Goal: Task Accomplishment & Management: Use online tool/utility

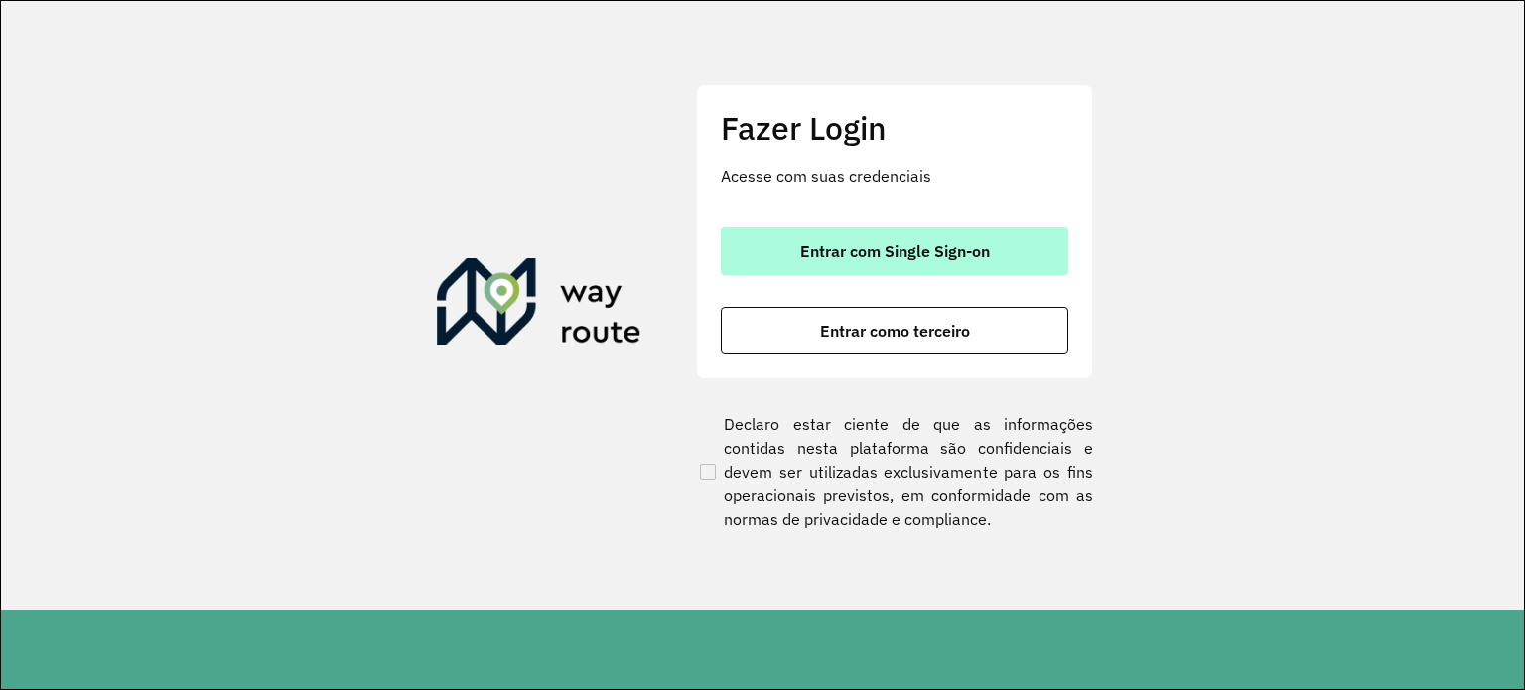
click at [892, 262] on button "Entrar com Single Sign-on" at bounding box center [895, 251] width 348 height 48
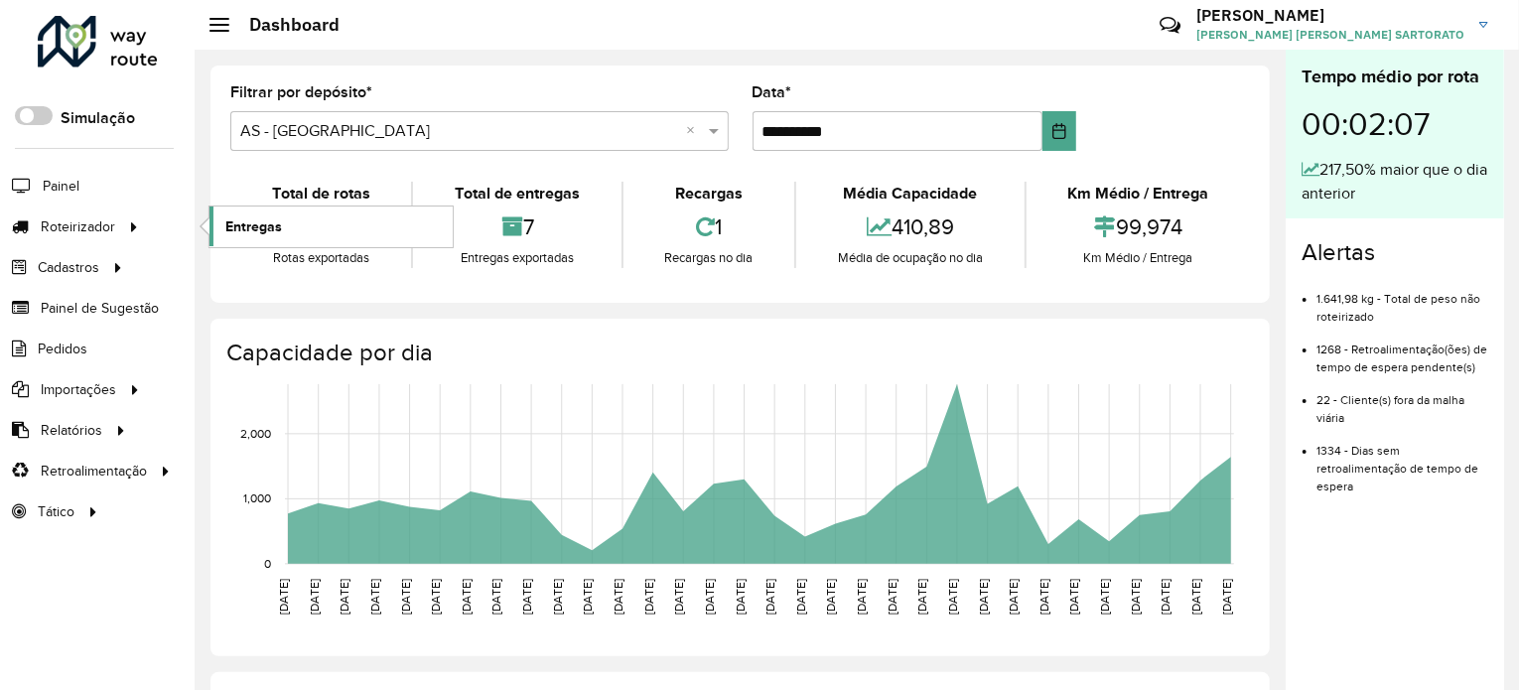
click at [264, 219] on span "Entregas" at bounding box center [253, 226] width 57 height 21
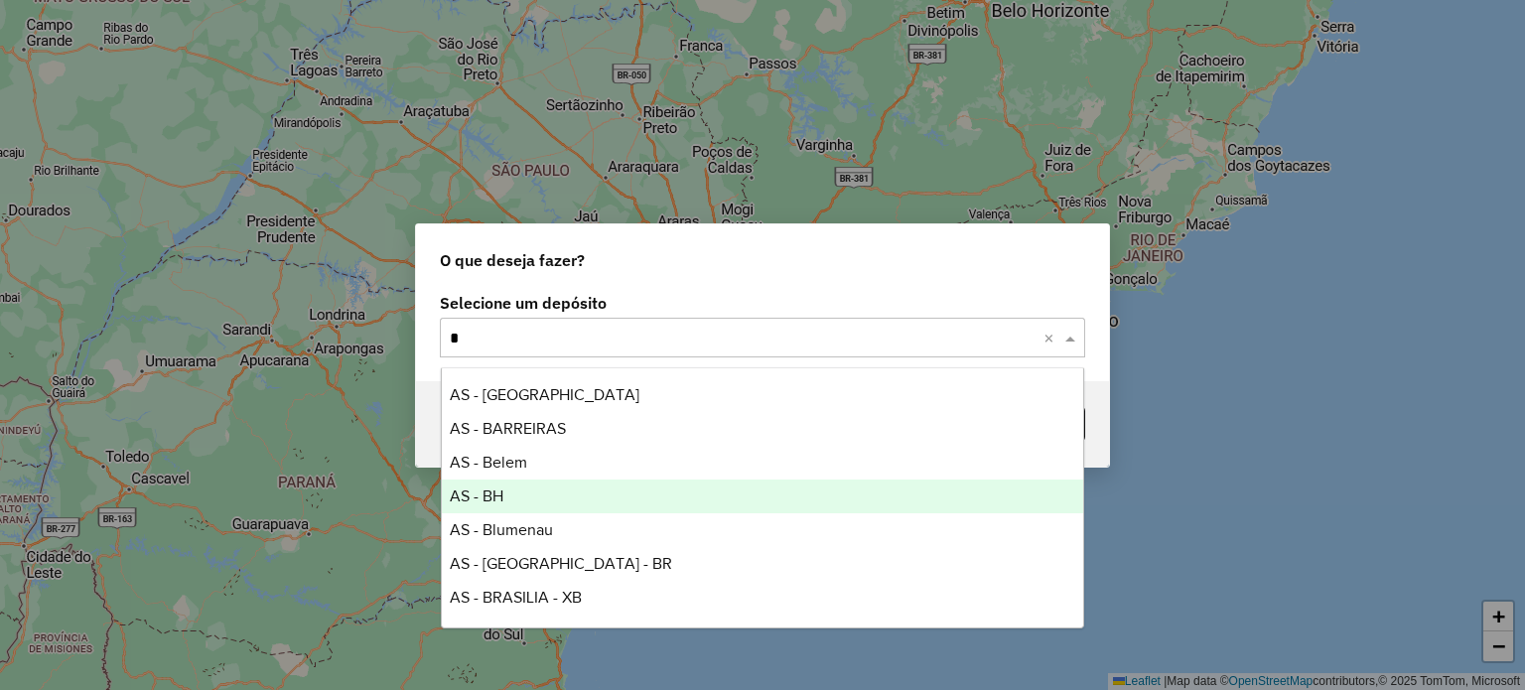
type input "**"
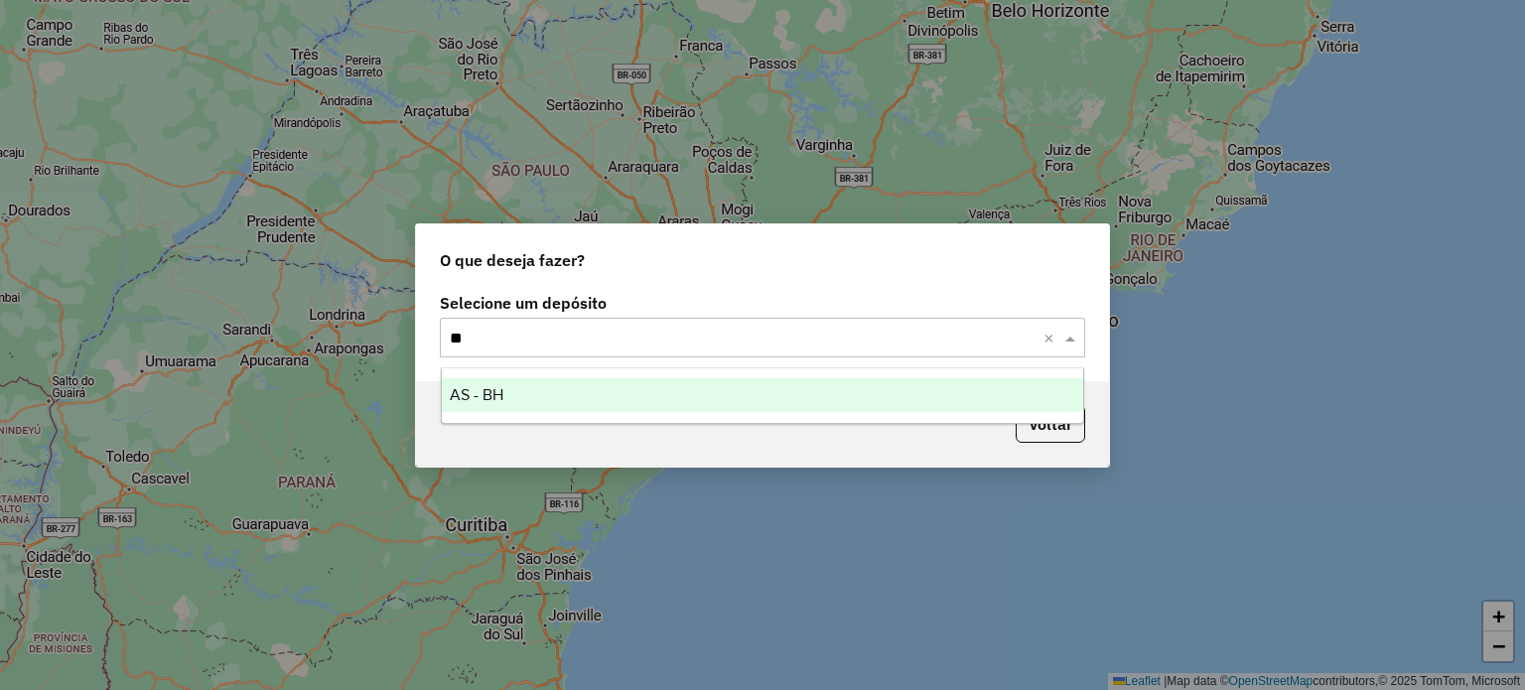
click at [524, 395] on div "AS - BH" at bounding box center [763, 395] width 643 height 34
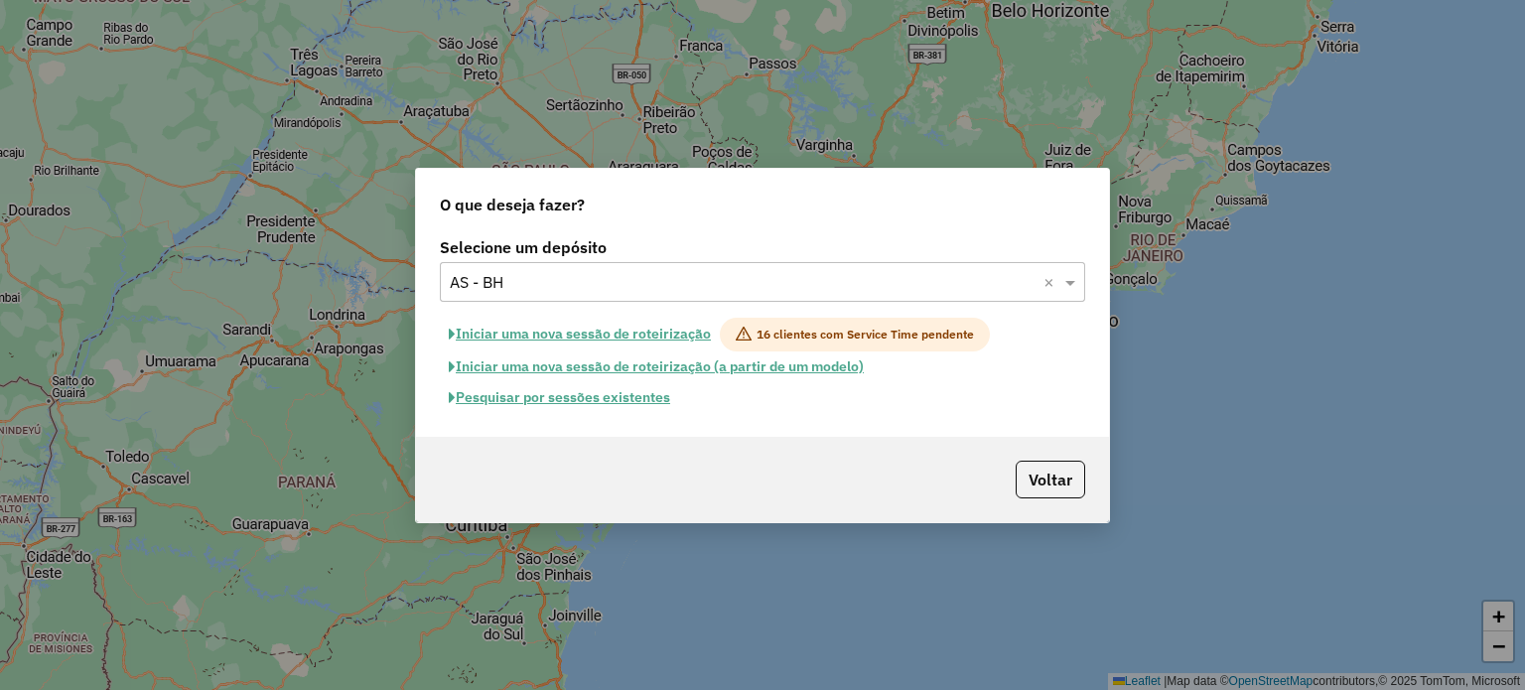
click at [512, 333] on button "Iniciar uma nova sessão de roteirização" at bounding box center [580, 335] width 280 height 34
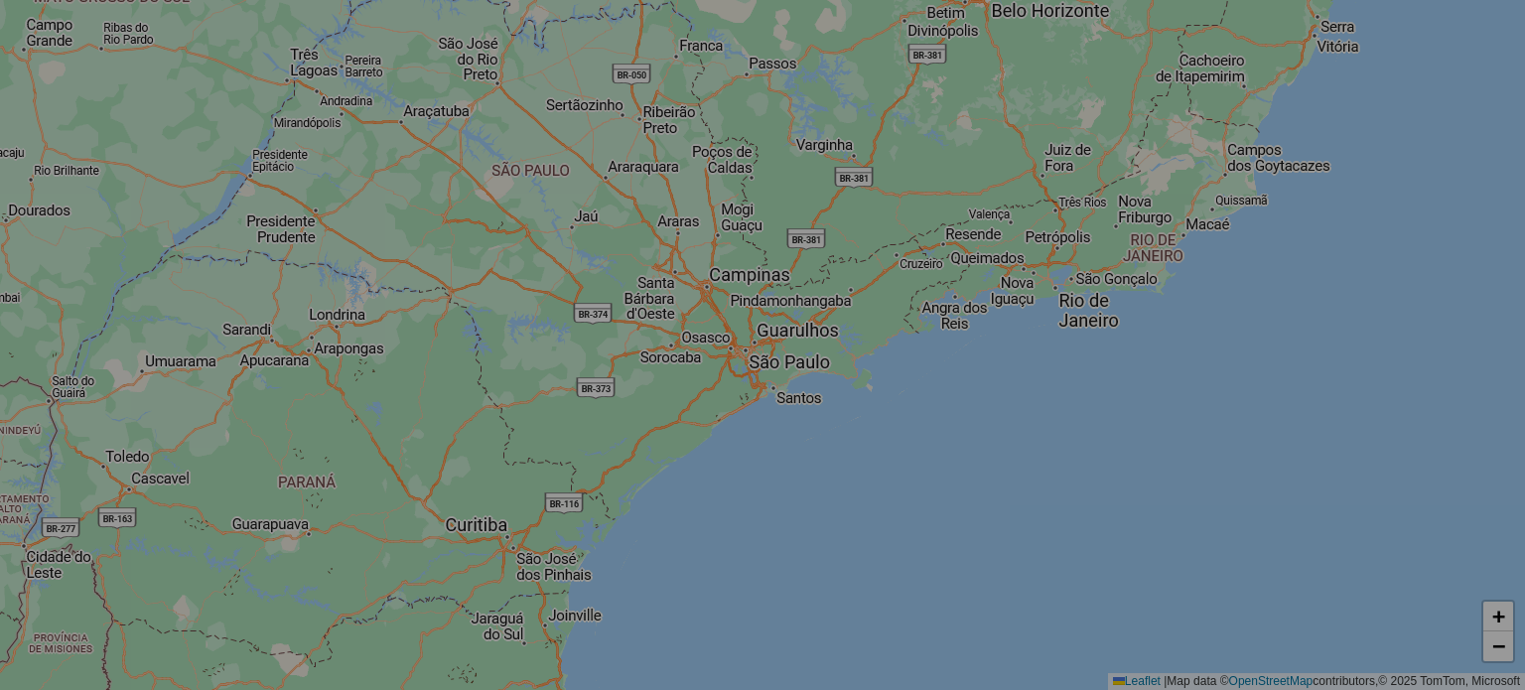
select select "*"
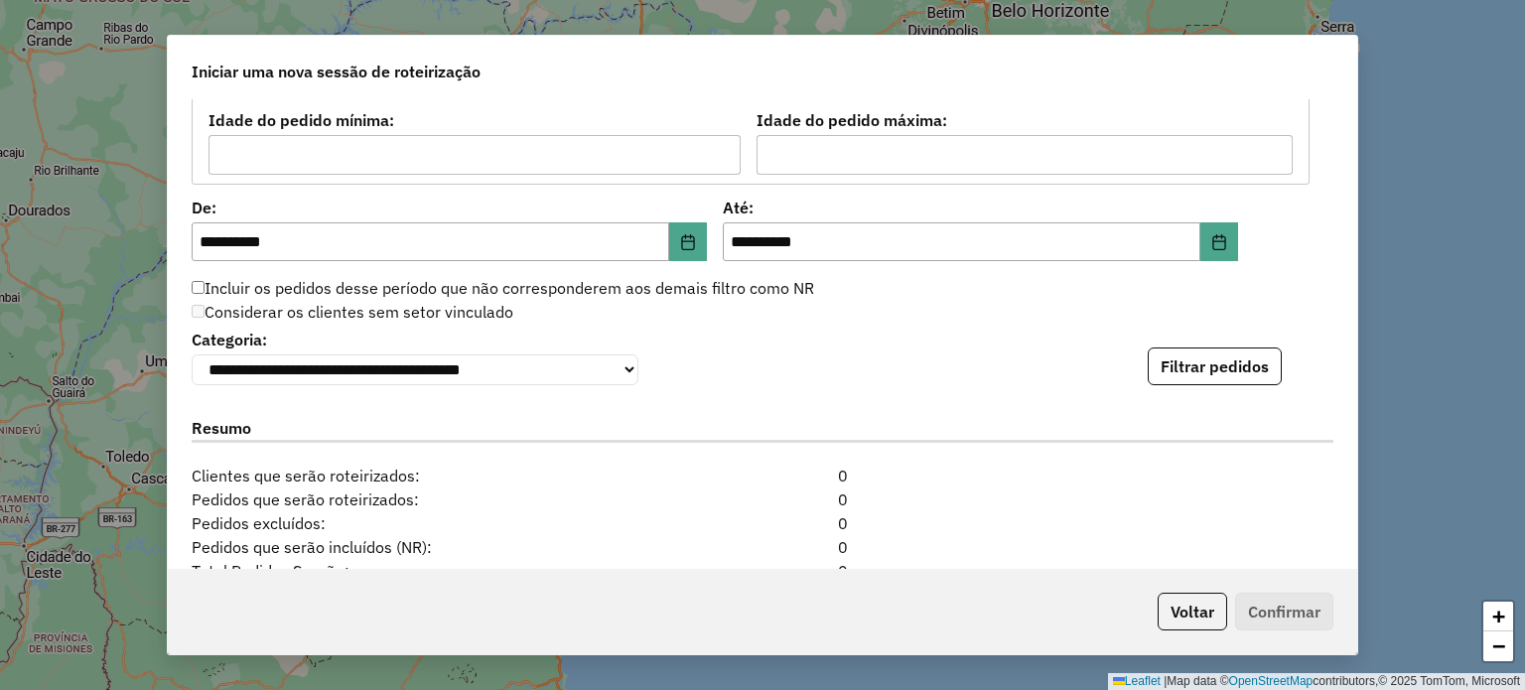
scroll to position [1887, 0]
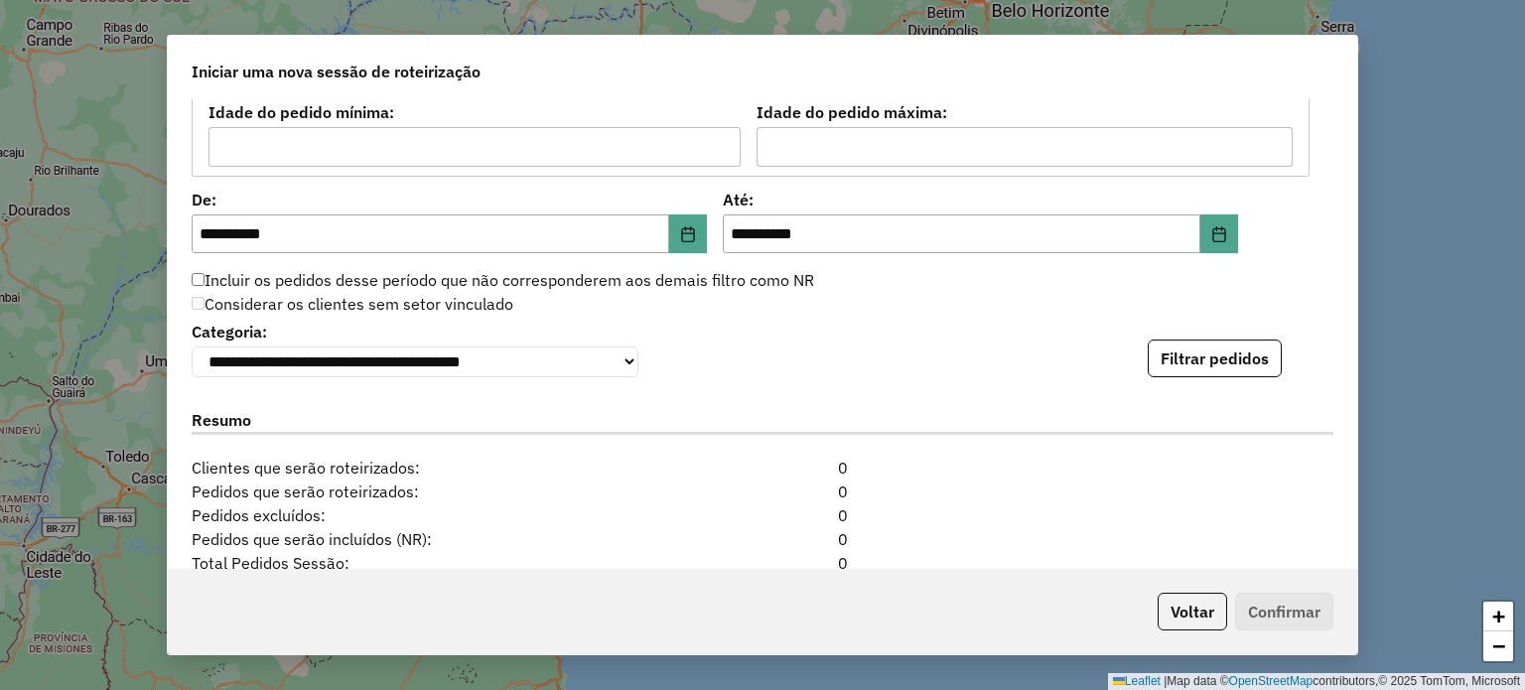
click at [1166, 368] on button "Filtrar pedidos" at bounding box center [1215, 359] width 134 height 38
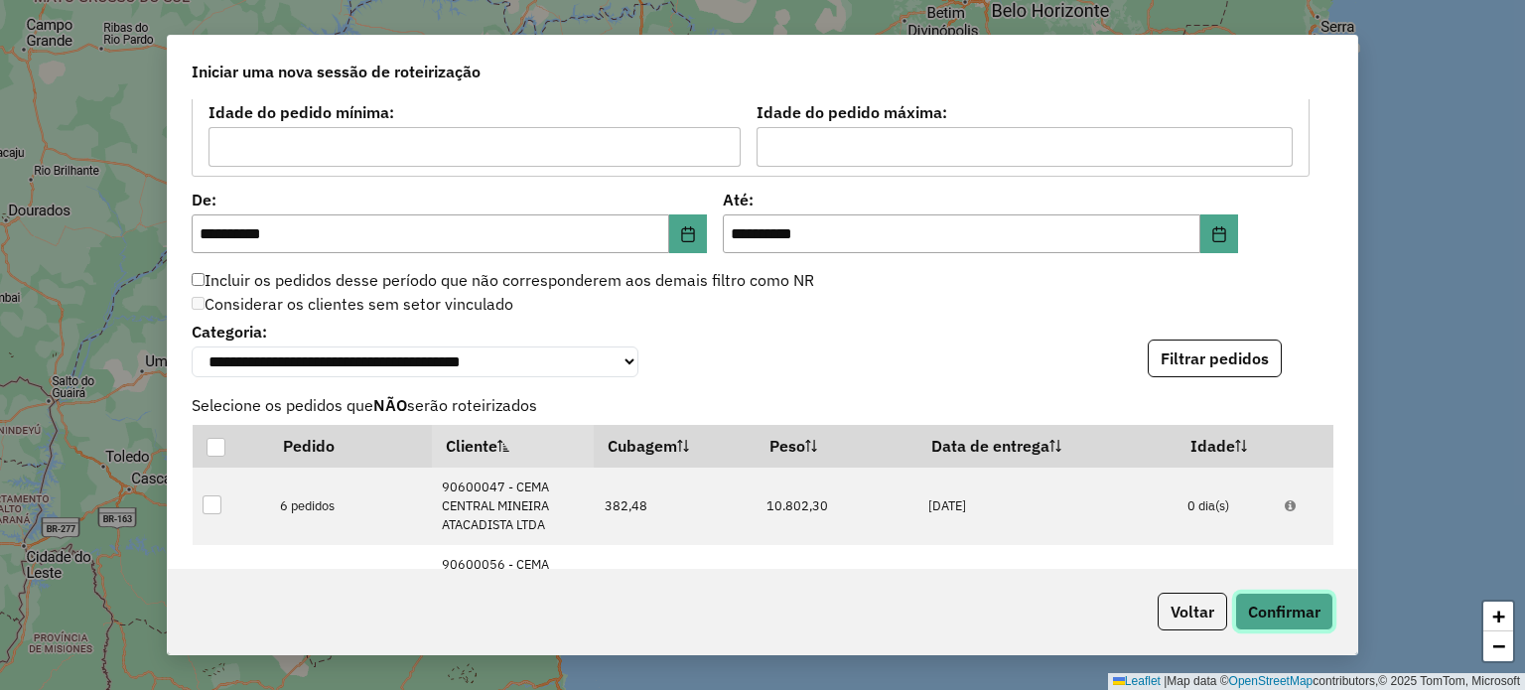
click at [1308, 618] on button "Confirmar" at bounding box center [1284, 612] width 98 height 38
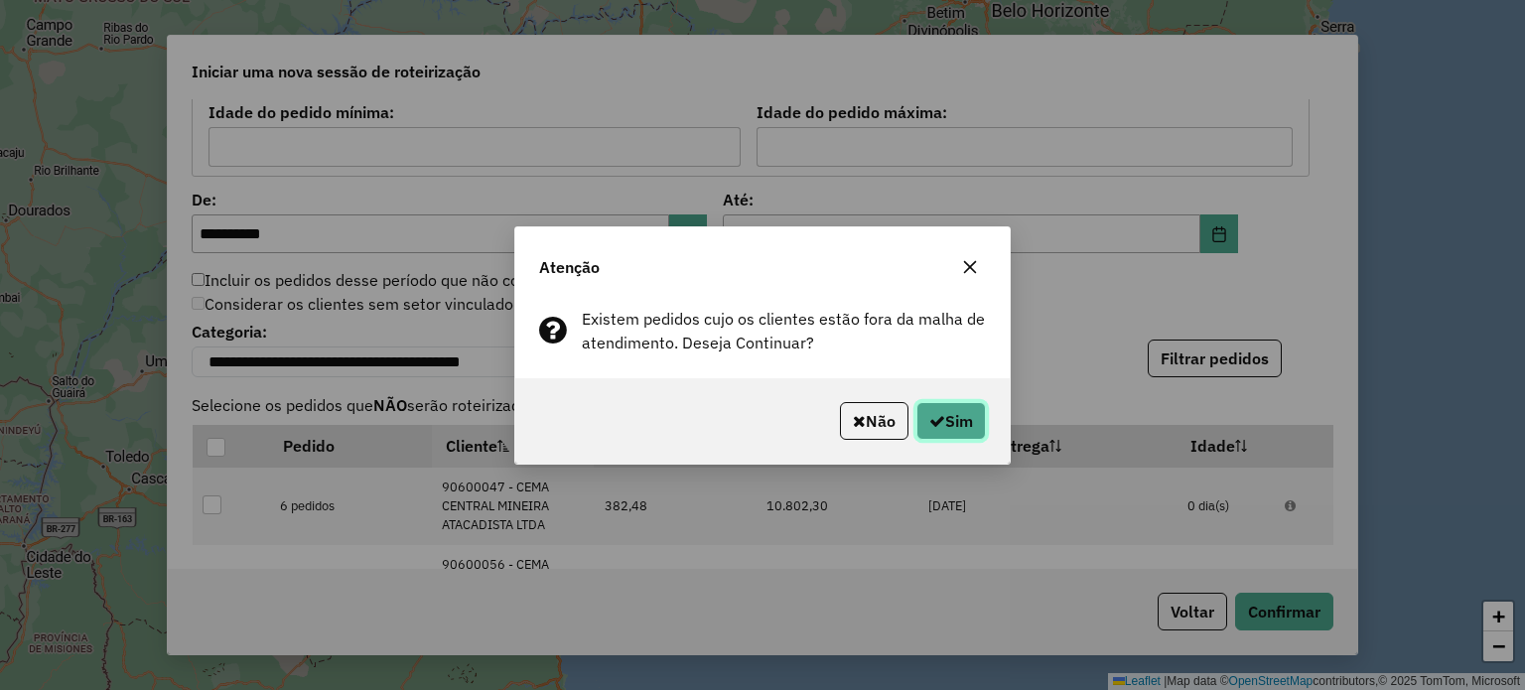
click at [962, 425] on button "Sim" at bounding box center [952, 421] width 70 height 38
